Goal: Task Accomplishment & Management: Use online tool/utility

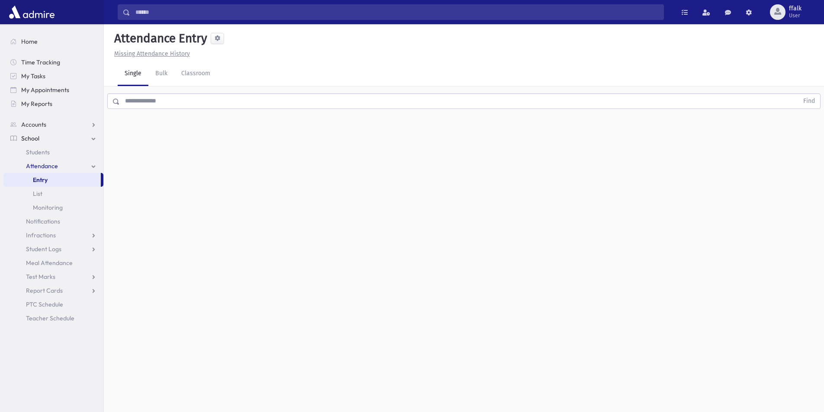
click at [555, 364] on div "Attendance Entry Missing Attendance History Single Bulk Classroom Find 0 record…" at bounding box center [464, 218] width 720 height 388
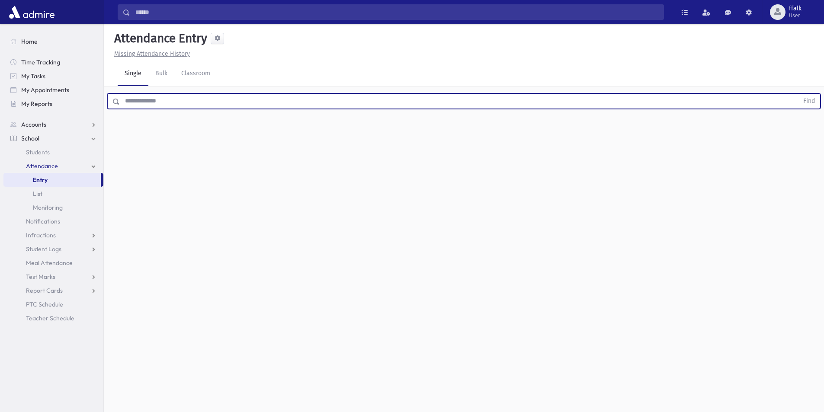
click at [184, 99] on input "text" at bounding box center [459, 101] width 678 height 16
type input "*"
type input "*******"
click at [798, 94] on button "Find" at bounding box center [809, 101] width 22 height 15
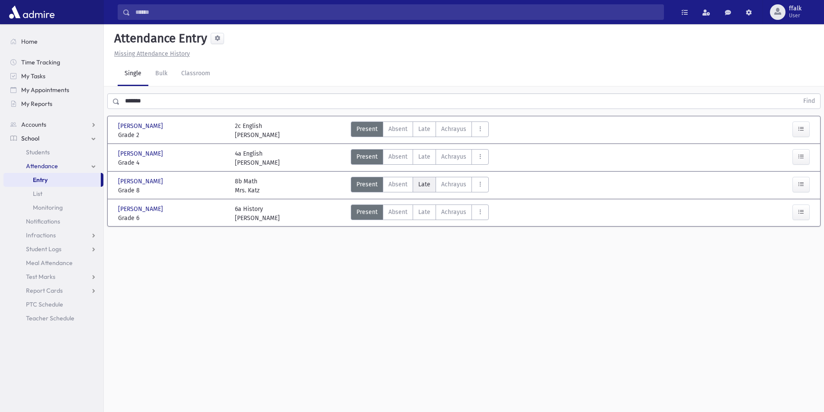
click at [426, 182] on span "Late" at bounding box center [424, 184] width 12 height 9
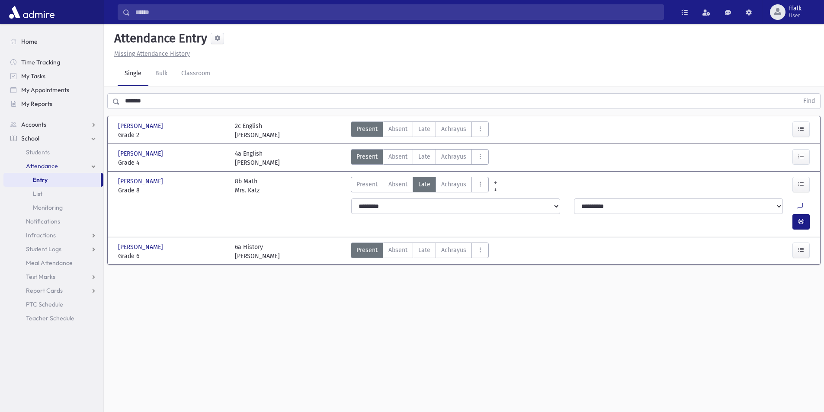
drag, startPoint x: 782, startPoint y: 279, endPoint x: 800, endPoint y: 279, distance: 18.2
click at [794, 282] on div "Attendance Entry Missing Attendance History Single Bulk Classroom ******* Find …" at bounding box center [464, 218] width 720 height 388
click at [798, 218] on icon "button" at bounding box center [801, 221] width 6 height 7
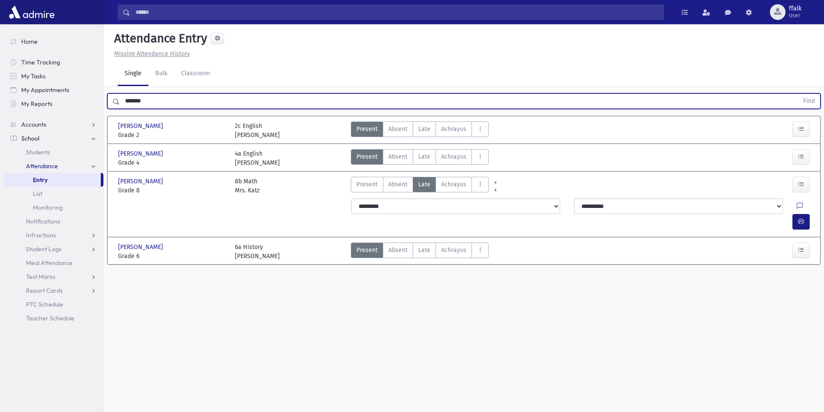
drag, startPoint x: 150, startPoint y: 100, endPoint x: 117, endPoint y: 99, distance: 33.7
click at [117, 99] on div "******* Find" at bounding box center [463, 101] width 713 height 16
click at [201, 292] on div "Attendance Entry Missing Attendance History Single Bulk Classroom Find [PERSON_…" at bounding box center [464, 218] width 720 height 388
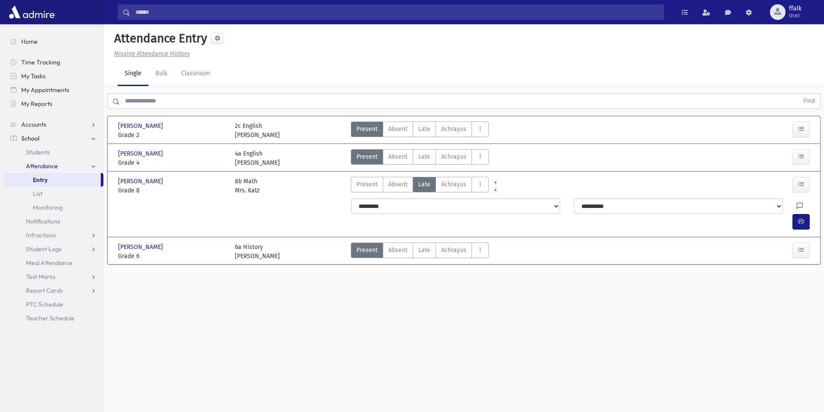
drag, startPoint x: 278, startPoint y: 289, endPoint x: 337, endPoint y: 309, distance: 63.0
click at [338, 312] on div "Attendance Entry Missing Attendance History Single Bulk Classroom Find [PERSON_…" at bounding box center [464, 218] width 720 height 388
drag, startPoint x: 337, startPoint y: 308, endPoint x: 321, endPoint y: 276, distance: 35.4
click at [323, 275] on div "Attendance Entry Missing Attendance History Single Bulk Classroom Find [PERSON_…" at bounding box center [464, 218] width 720 height 388
